Goal: Information Seeking & Learning: Learn about a topic

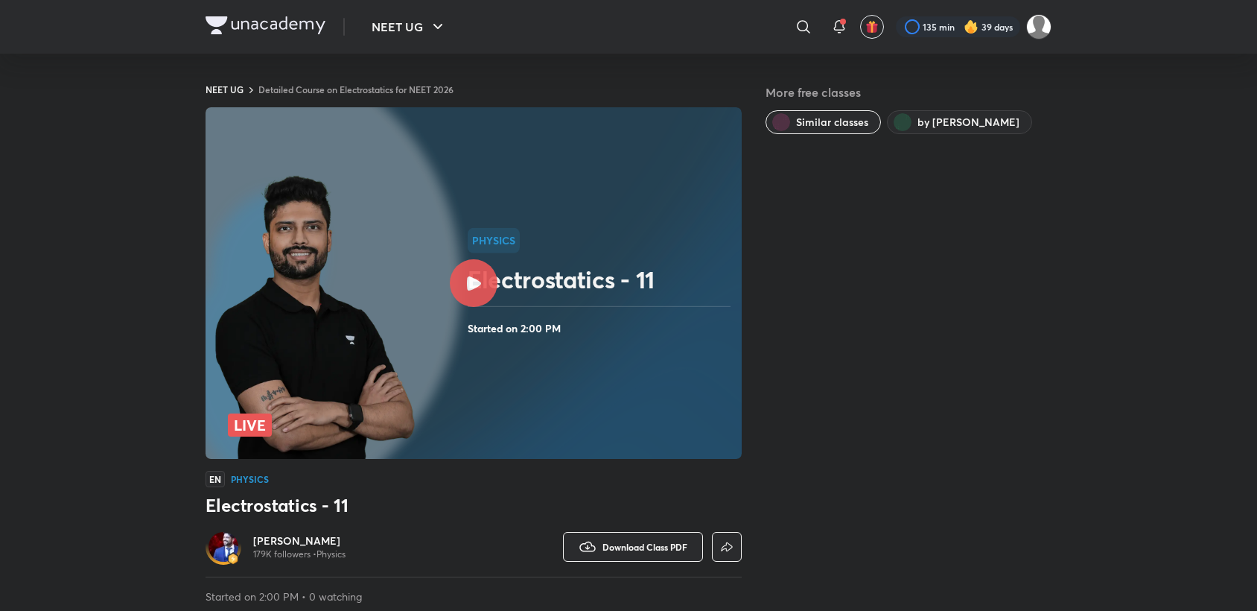
click at [506, 330] on h4 "Started on 2:00 PM" at bounding box center [602, 328] width 268 height 19
